Goal: Information Seeking & Learning: Learn about a topic

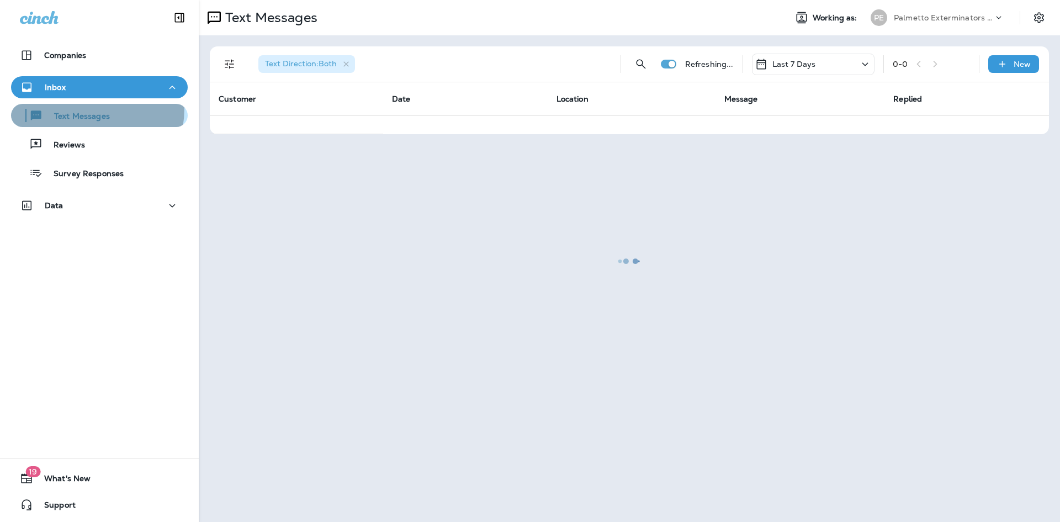
click at [75, 108] on div "Text Messages" at bounding box center [62, 115] width 94 height 17
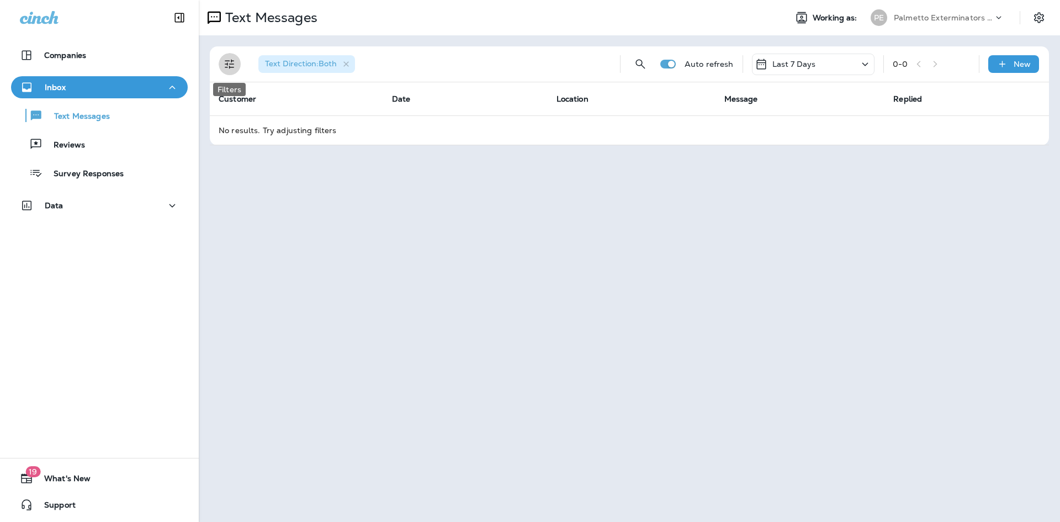
click at [224, 60] on icon "Filters" at bounding box center [229, 63] width 13 height 13
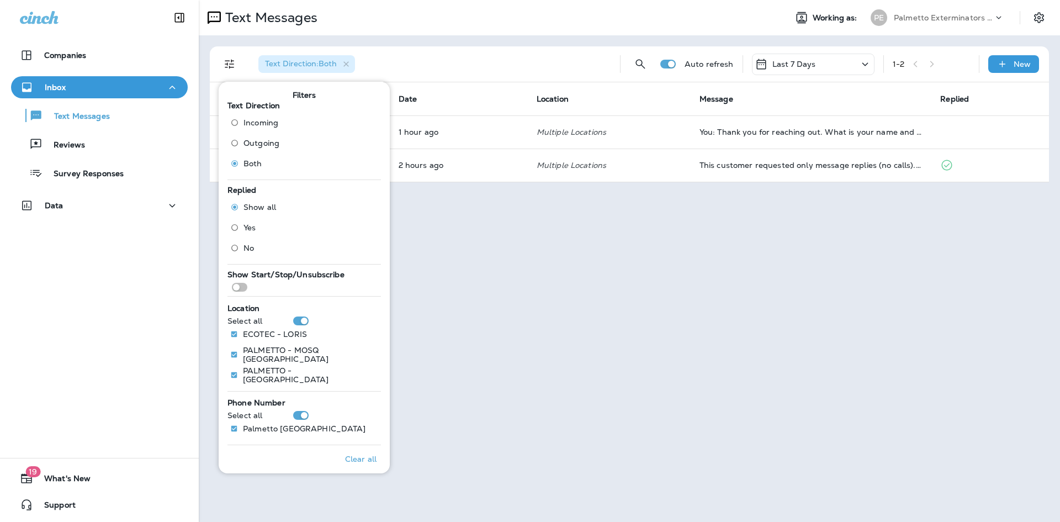
click at [483, 241] on div "Text Messages Working as: PE Palmetto Exterminators LLC Text Direction : Both A…" at bounding box center [629, 261] width 861 height 522
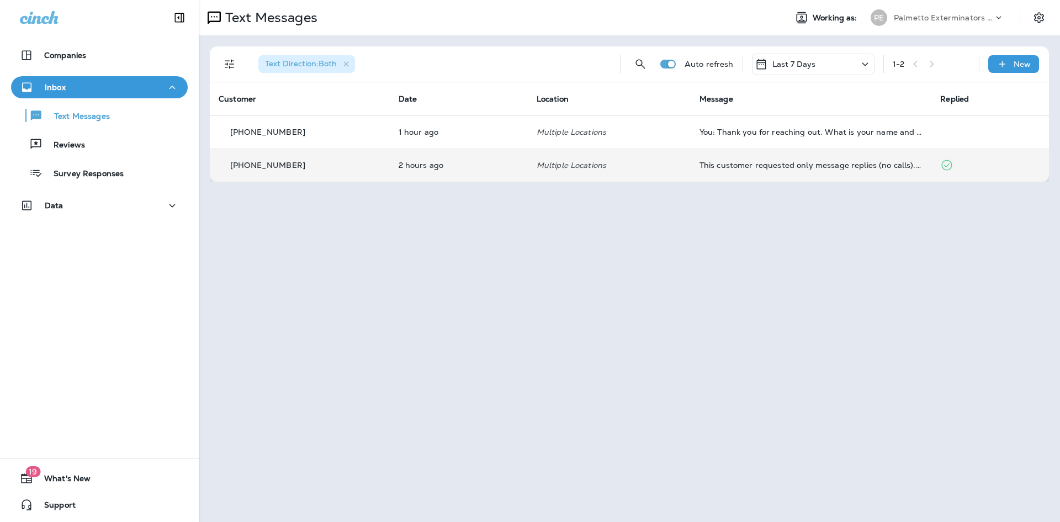
click at [694, 169] on td "This customer requested only message replies (no calls). Reply here or respond …" at bounding box center [810, 164] width 241 height 33
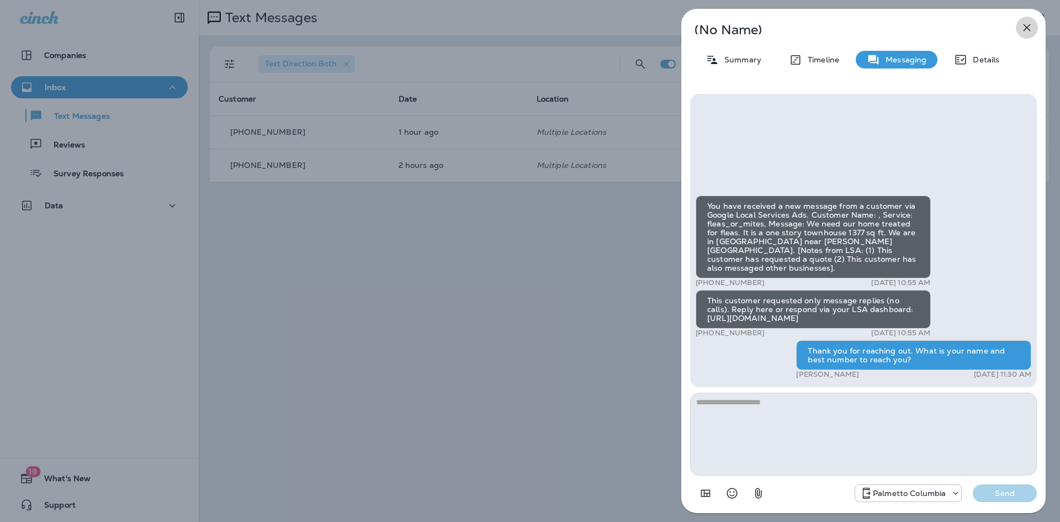
click at [1028, 27] on icon "button" at bounding box center [1026, 27] width 7 height 7
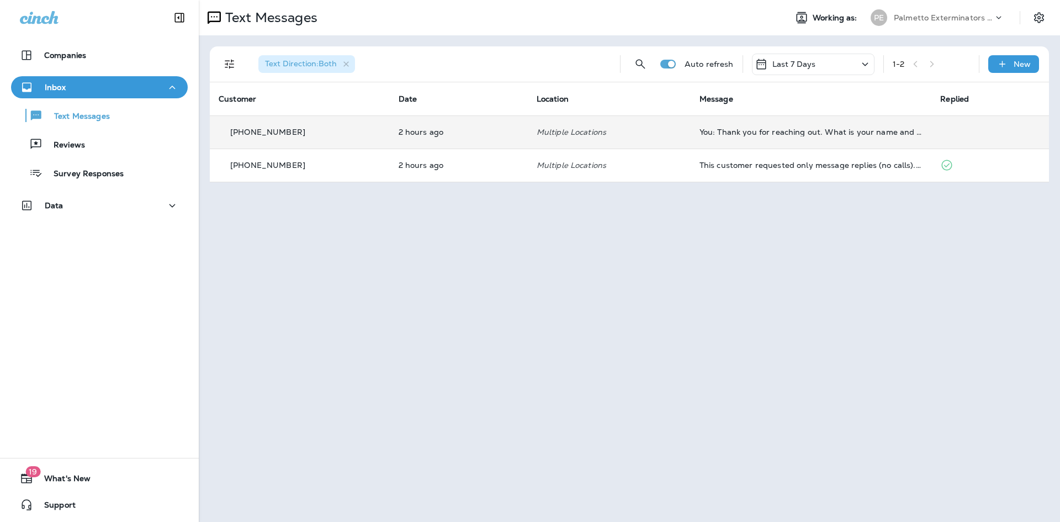
click at [528, 132] on td "Multiple Locations" at bounding box center [609, 131] width 163 height 33
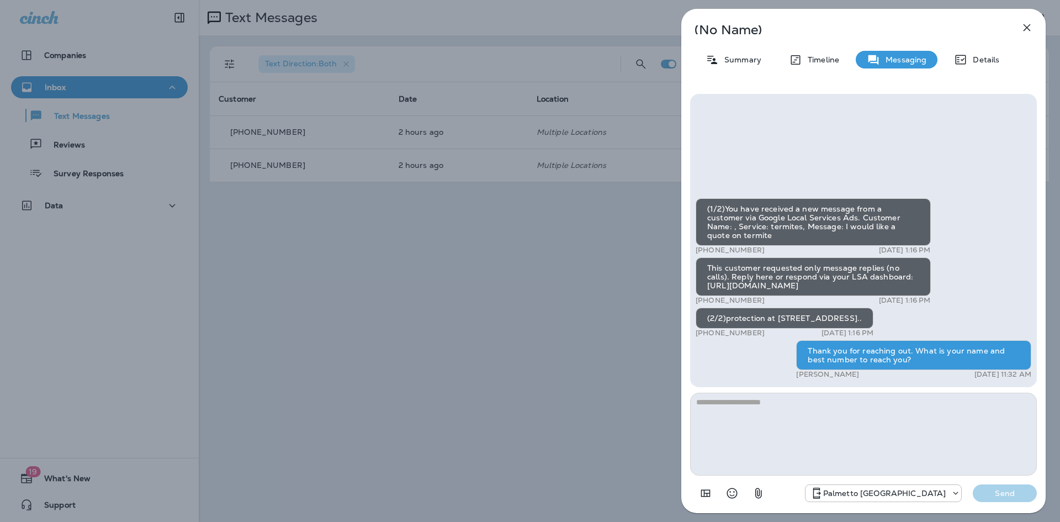
click at [1029, 33] on icon "button" at bounding box center [1026, 27] width 13 height 13
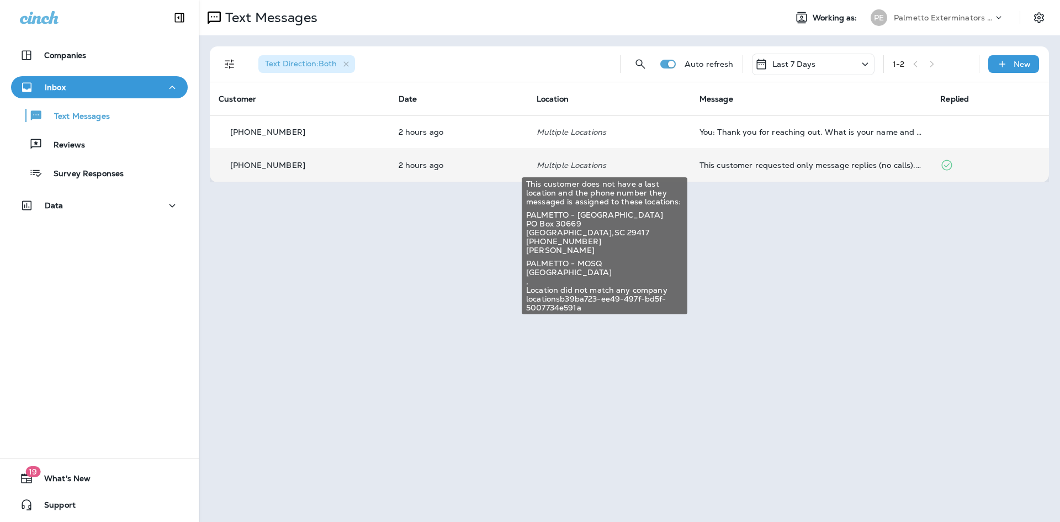
click at [603, 165] on p "Multiple Locations" at bounding box center [608, 165] width 145 height 9
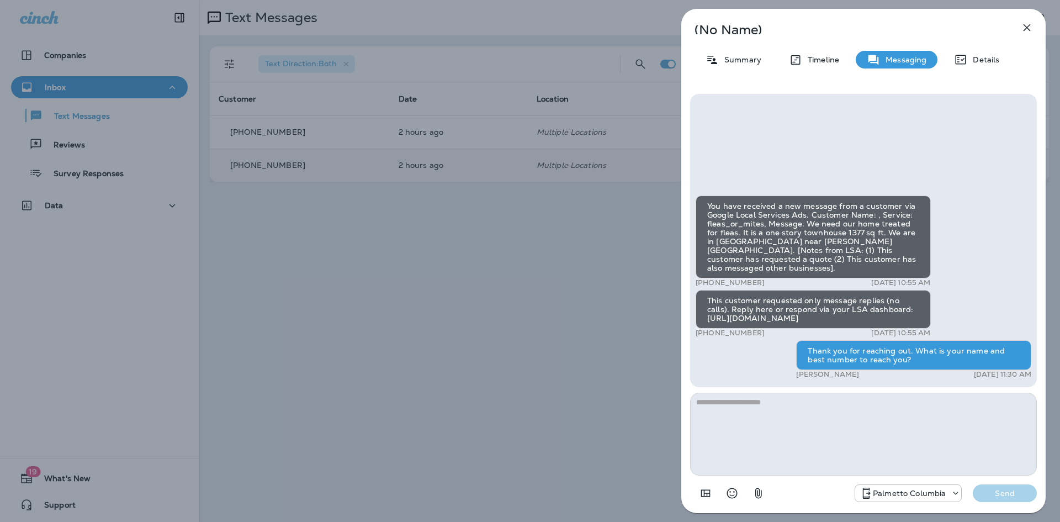
click at [1024, 28] on icon "button" at bounding box center [1026, 27] width 13 height 13
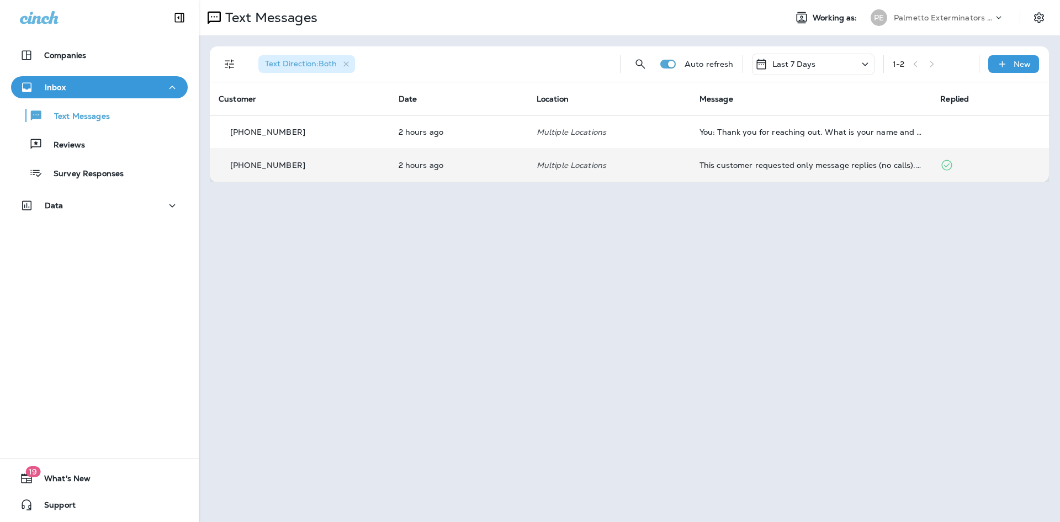
click at [233, 65] on icon "Filters" at bounding box center [229, 63] width 13 height 13
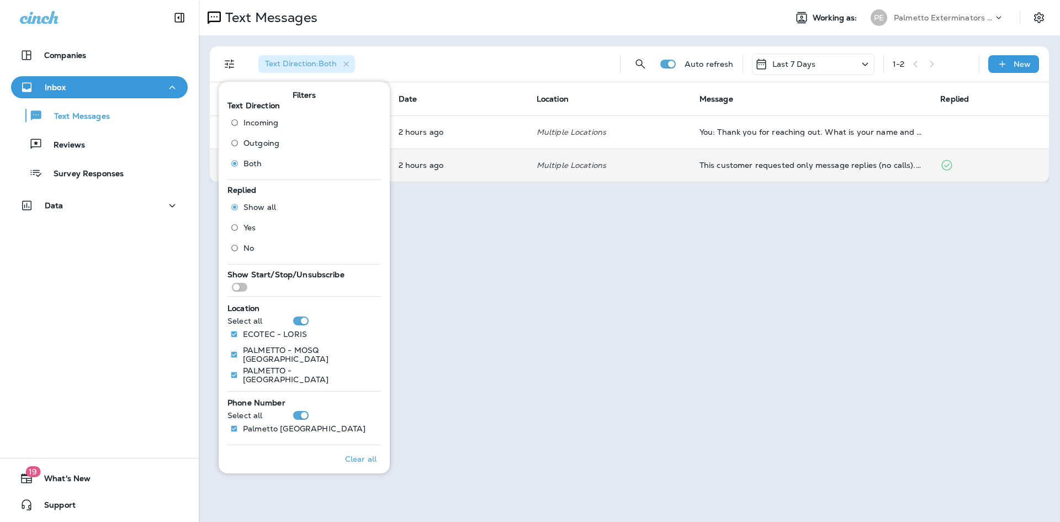
click at [479, 368] on div "Text Messages Working as: PE Palmetto Exterminators LLC Text Direction : Both A…" at bounding box center [629, 261] width 861 height 522
